Goal: Task Accomplishment & Management: Manage account settings

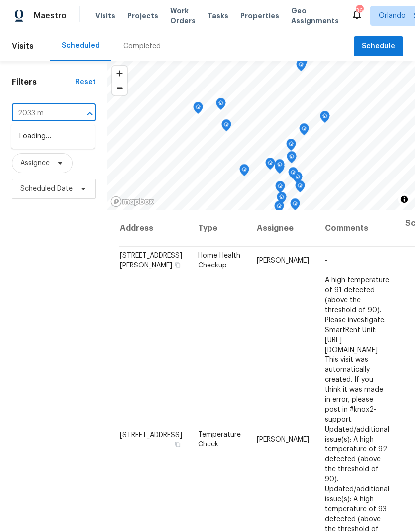
type input "2033 mi"
click at [72, 145] on li "[STREET_ADDRESS]" at bounding box center [52, 136] width 83 height 17
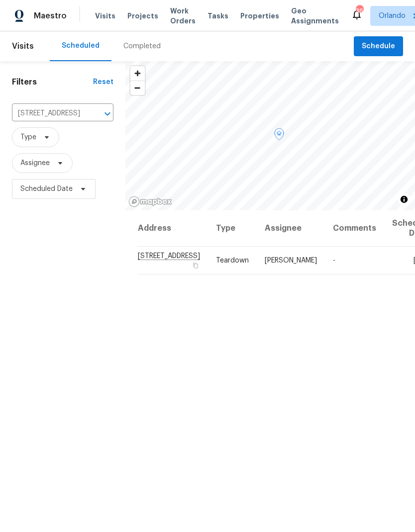
click at [0, 0] on icon at bounding box center [0, 0] width 0 height 0
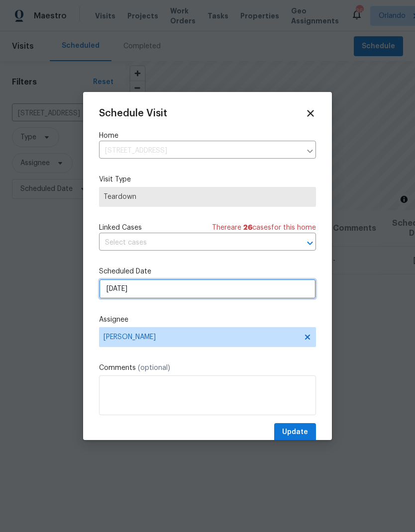
click at [263, 286] on input "[DATE]" at bounding box center [207, 289] width 217 height 20
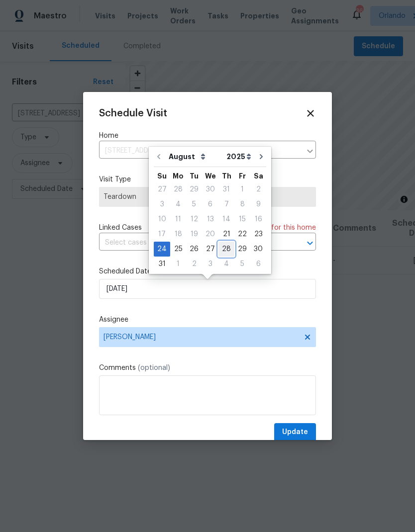
click at [226, 244] on div "28" at bounding box center [226, 249] width 16 height 14
type input "[DATE]"
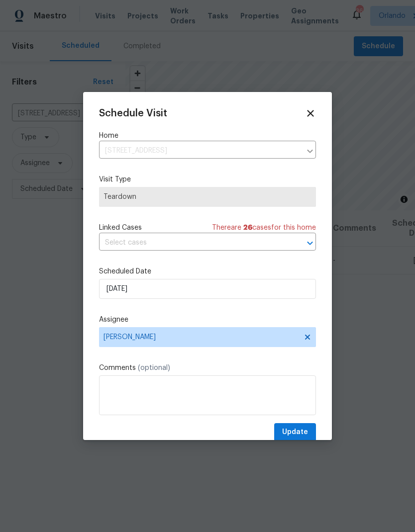
click at [303, 424] on div "Schedule Visit Home [STREET_ADDRESS] ​ Visit Type Teardown Linked Cases There a…" at bounding box center [207, 275] width 217 height 334
click at [302, 426] on button "Update" at bounding box center [295, 433] width 42 height 18
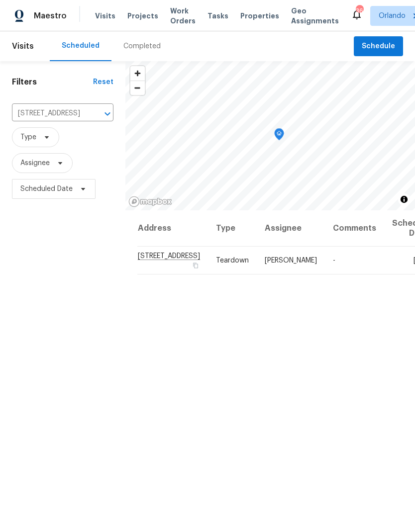
click at [90, 111] on icon "Clear" at bounding box center [95, 114] width 10 height 10
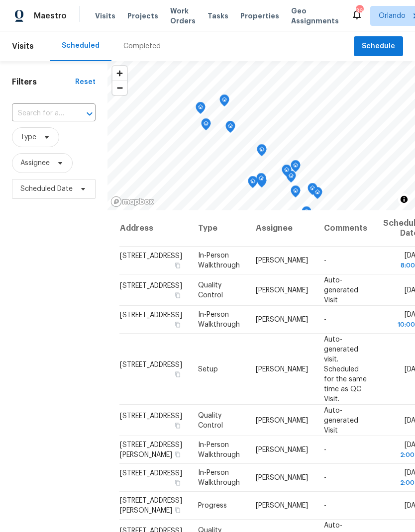
click at [75, 111] on div at bounding box center [83, 114] width 26 height 14
type input "17505"
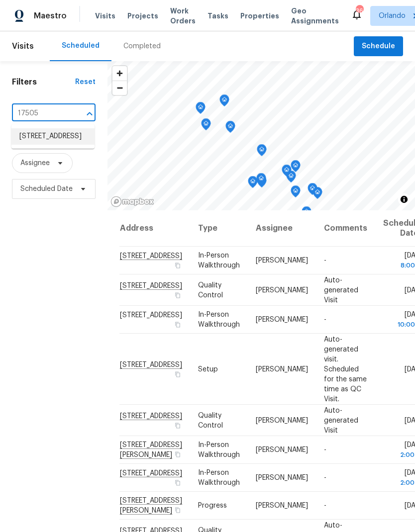
click at [74, 145] on li "[STREET_ADDRESS]" at bounding box center [52, 136] width 83 height 16
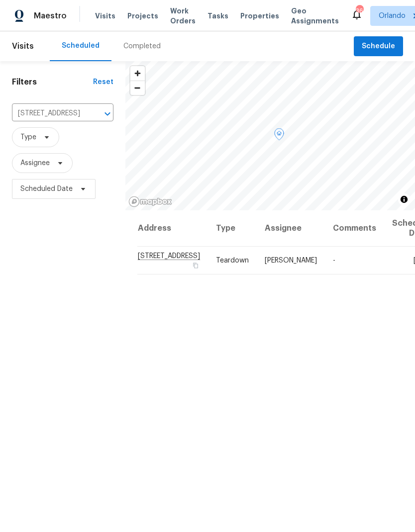
click at [0, 0] on icon at bounding box center [0, 0] width 0 height 0
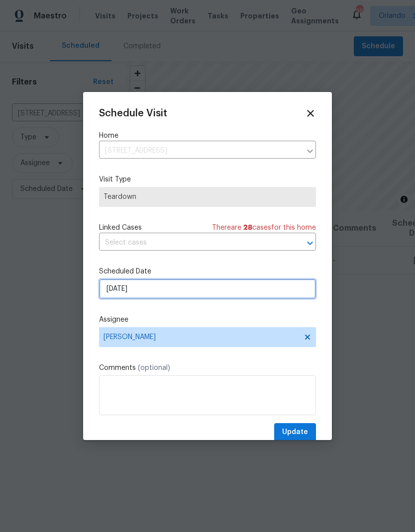
click at [254, 296] on input "[DATE]" at bounding box center [207, 289] width 217 height 20
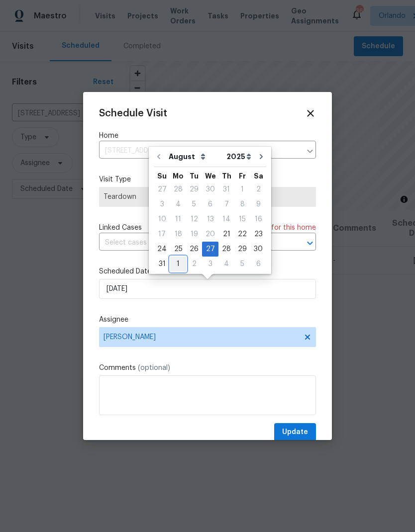
click at [176, 263] on div "1" at bounding box center [178, 264] width 16 height 14
type input "[DATE]"
select select "8"
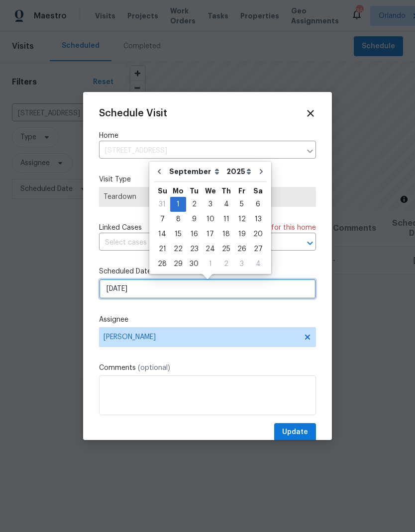
click at [310, 296] on input "[DATE]" at bounding box center [207, 289] width 217 height 20
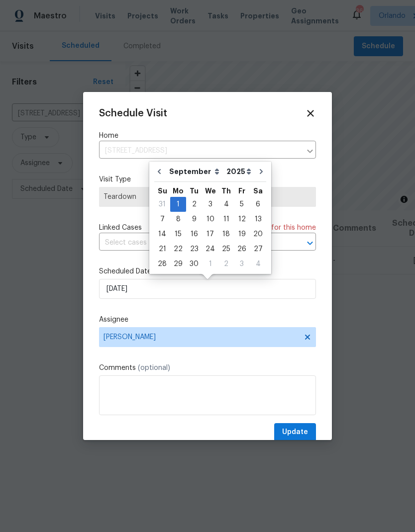
click at [325, 277] on div "Schedule Visit Home [STREET_ADDRESS] ​ Visit Type Teardown Linked Cases There a…" at bounding box center [207, 266] width 249 height 348
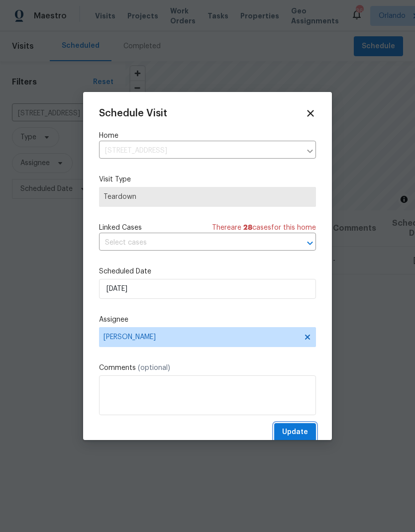
click at [303, 426] on button "Update" at bounding box center [295, 433] width 42 height 18
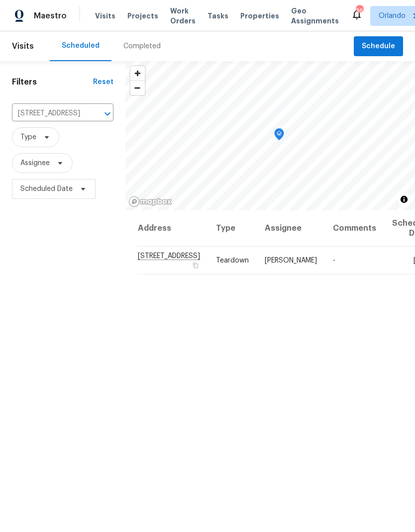
click at [75, 117] on div "[STREET_ADDRESS] ​" at bounding box center [63, 113] width 102 height 15
type input "5126"
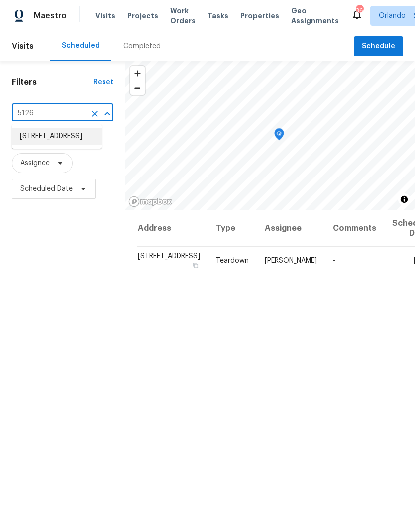
click at [76, 145] on li "[STREET_ADDRESS]" at bounding box center [57, 136] width 90 height 16
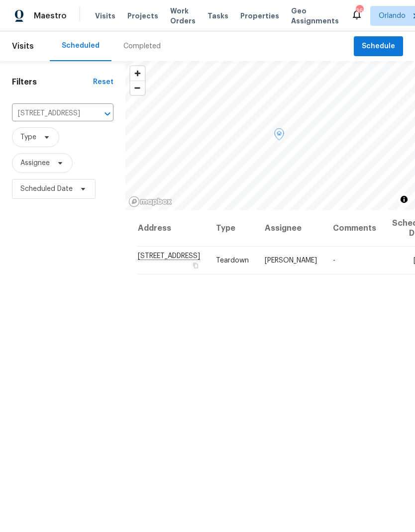
click at [0, 0] on icon at bounding box center [0, 0] width 0 height 0
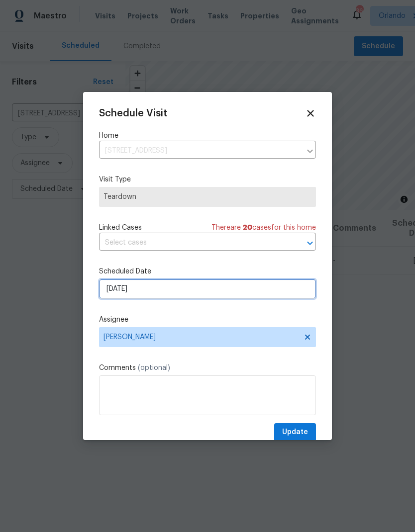
click at [229, 293] on input "[DATE]" at bounding box center [207, 289] width 217 height 20
select select "8"
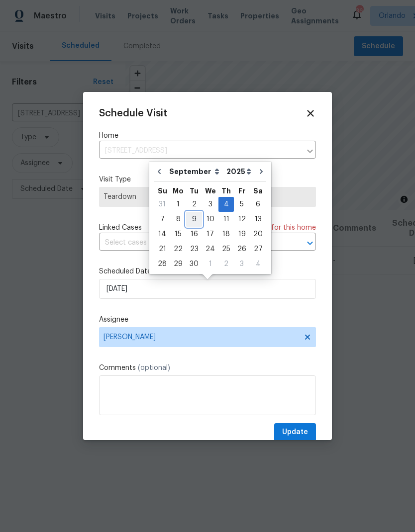
click at [192, 216] on div "9" at bounding box center [194, 220] width 16 height 14
type input "[DATE]"
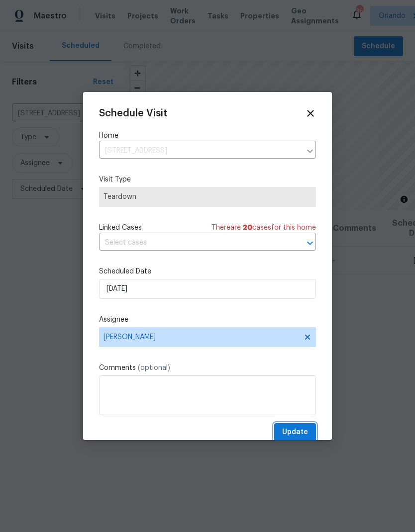
click at [312, 427] on button "Update" at bounding box center [295, 433] width 42 height 18
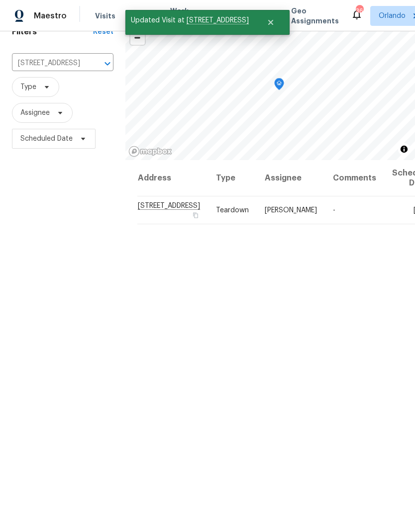
scroll to position [52, 0]
